Goal: Task Accomplishment & Management: Use online tool/utility

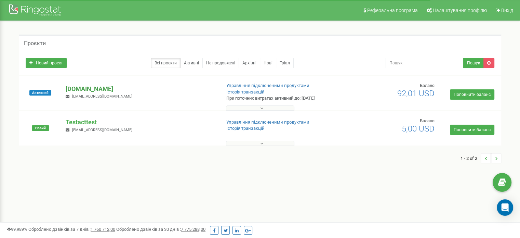
click at [101, 89] on p "[DOMAIN_NAME]" at bounding box center [141, 89] width 150 height 9
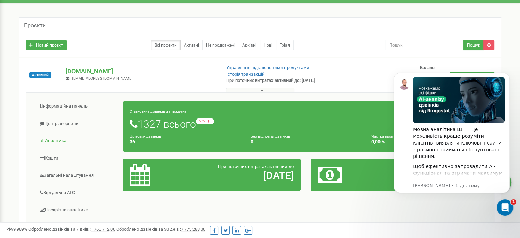
scroll to position [34, 0]
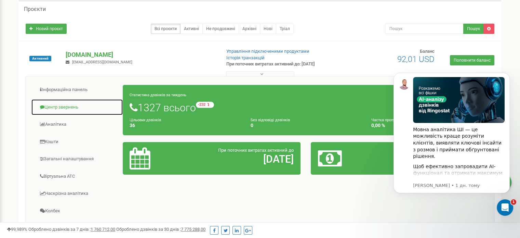
click at [63, 108] on link "Центр звернень" at bounding box center [77, 107] width 92 height 17
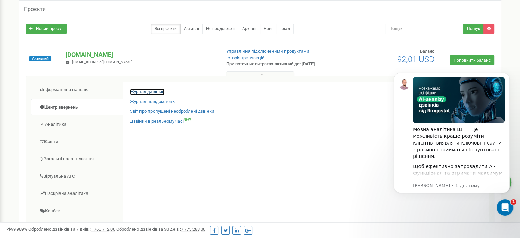
click at [153, 91] on link "Журнал дзвінків" at bounding box center [147, 92] width 35 height 7
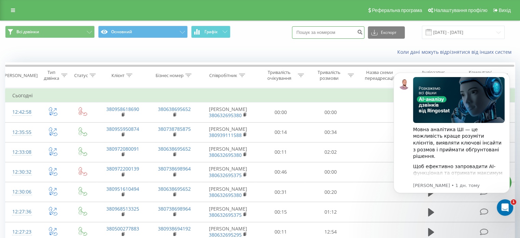
click at [318, 33] on input at bounding box center [328, 32] width 73 height 12
paste input "380500277883"
type input "380500277883"
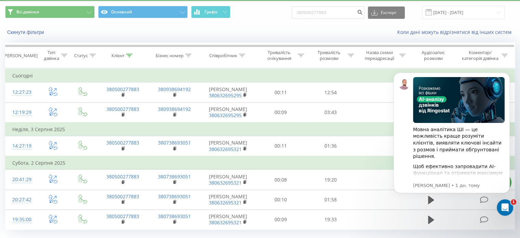
scroll to position [36, 0]
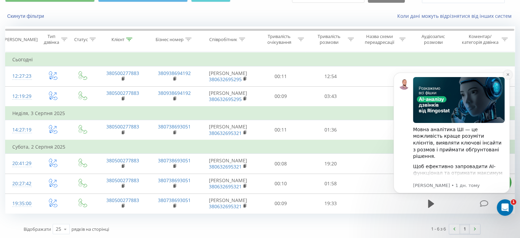
click at [507, 74] on icon "Dismiss notification" at bounding box center [508, 74] width 2 height 2
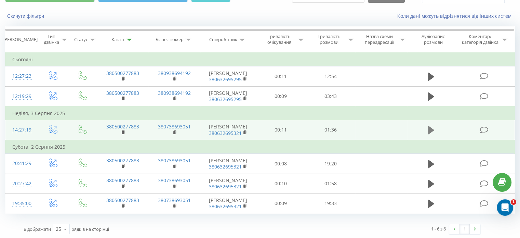
click at [430, 128] on icon at bounding box center [431, 130] width 6 height 8
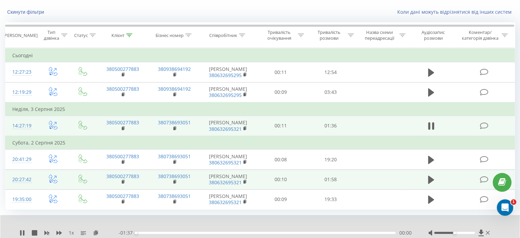
scroll to position [62, 0]
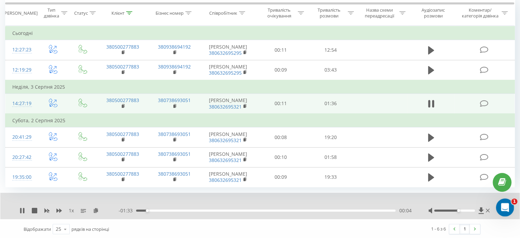
drag, startPoint x: 949, startPoint y: 407, endPoint x: 506, endPoint y: 206, distance: 486.3
click at [189, 200] on div at bounding box center [256, 202] width 378 height 8
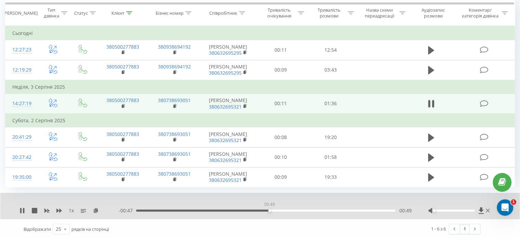
drag, startPoint x: 172, startPoint y: 209, endPoint x: 287, endPoint y: 209, distance: 114.3
click at [271, 209] on div "00:49" at bounding box center [270, 210] width 3 height 3
drag, startPoint x: 289, startPoint y: 208, endPoint x: 320, endPoint y: 210, distance: 31.2
click at [320, 210] on div "01:07" at bounding box center [266, 210] width 260 height 2
drag, startPoint x: 439, startPoint y: 209, endPoint x: 479, endPoint y: 209, distance: 39.7
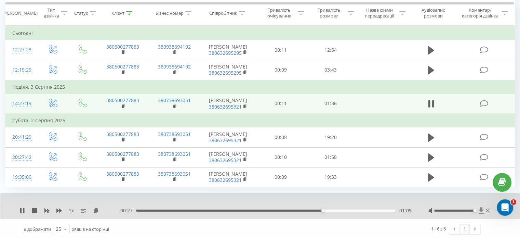
click at [479, 209] on div at bounding box center [460, 210] width 63 height 7
click at [20, 212] on icon at bounding box center [22, 210] width 5 height 5
